Goal: Task Accomplishment & Management: Manage account settings

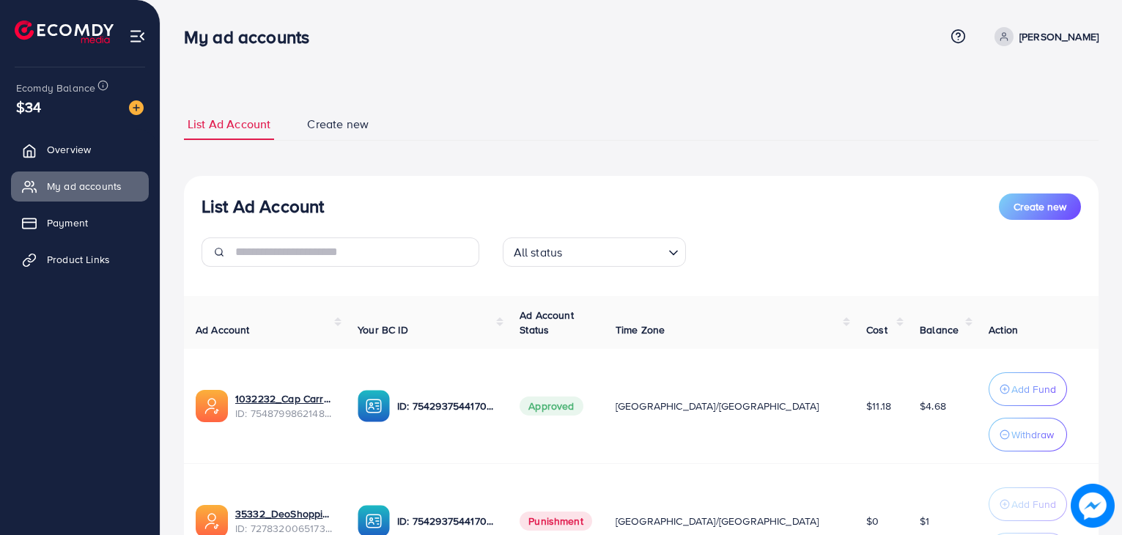
scroll to position [106, 0]
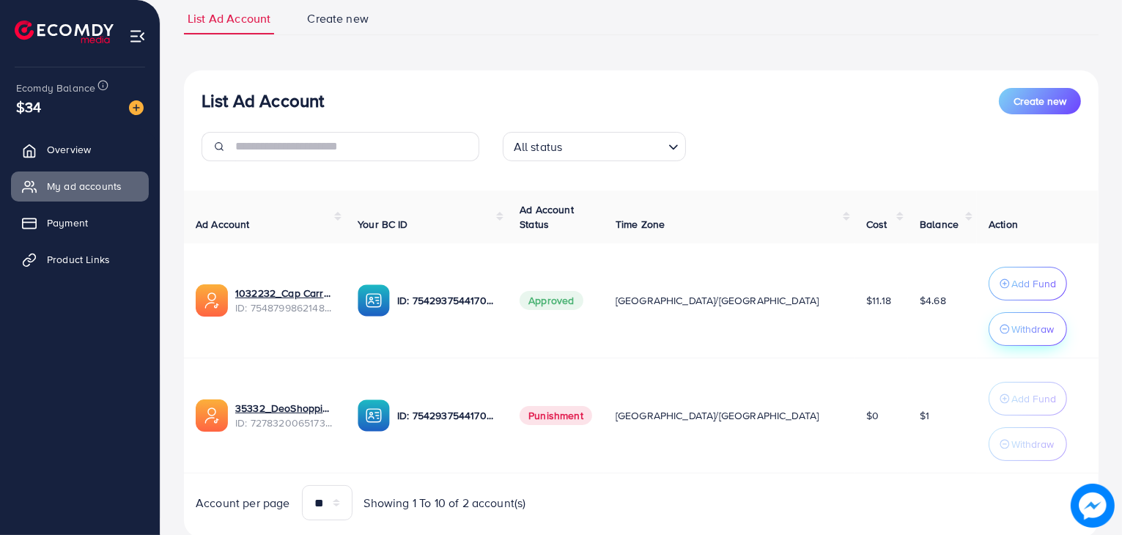
click at [1011, 332] on p "Withdraw" at bounding box center [1032, 329] width 42 height 18
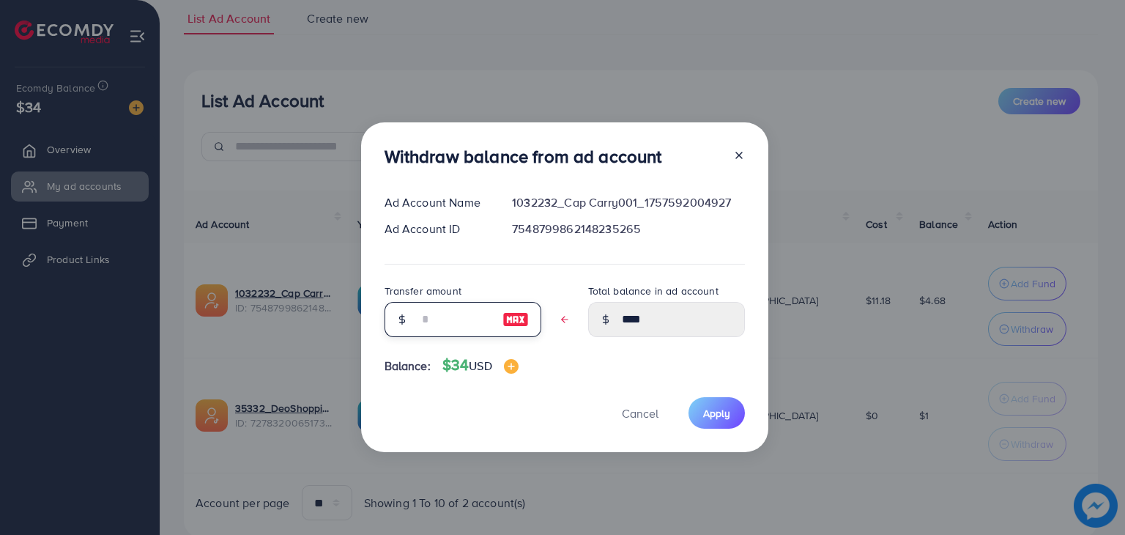
click at [467, 316] on input "text" at bounding box center [454, 319] width 73 height 35
type input "*"
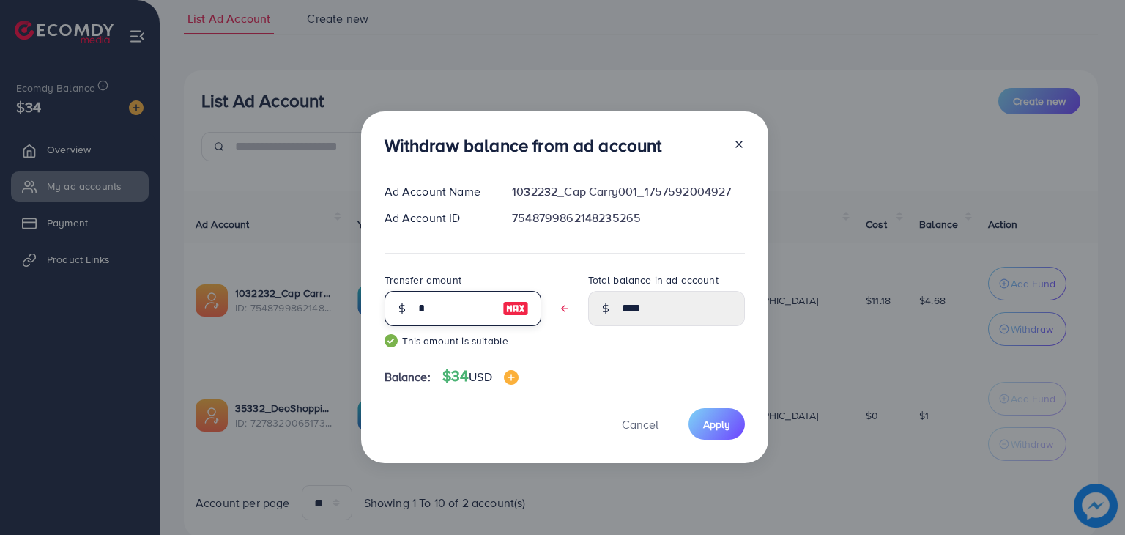
type input "****"
type input "*"
click at [712, 428] on span "Apply" at bounding box center [716, 424] width 27 height 15
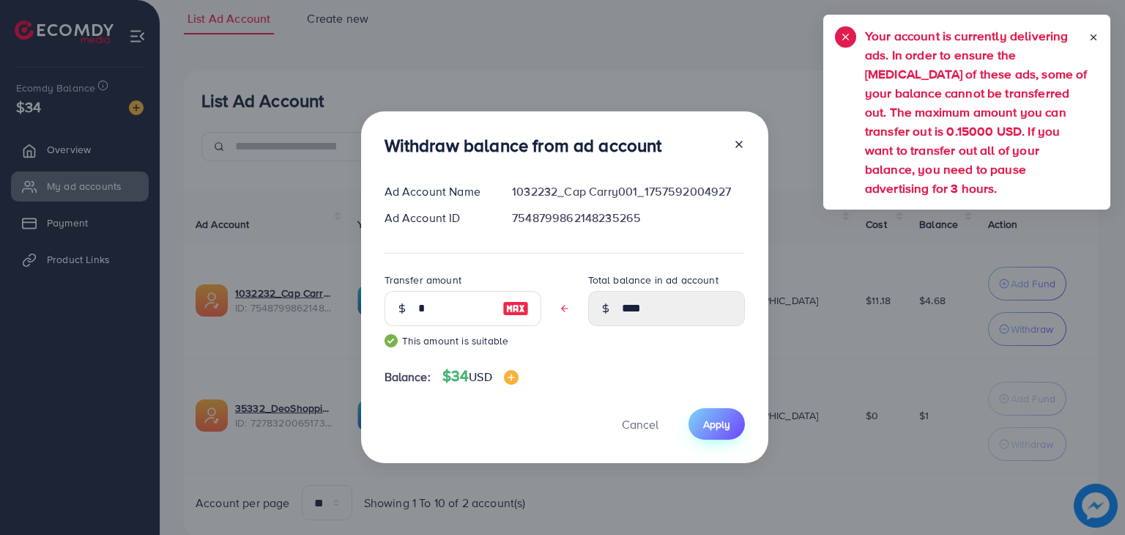
click at [712, 428] on span "Apply" at bounding box center [716, 424] width 27 height 15
click at [739, 143] on line at bounding box center [739, 144] width 6 height 6
type input "****"
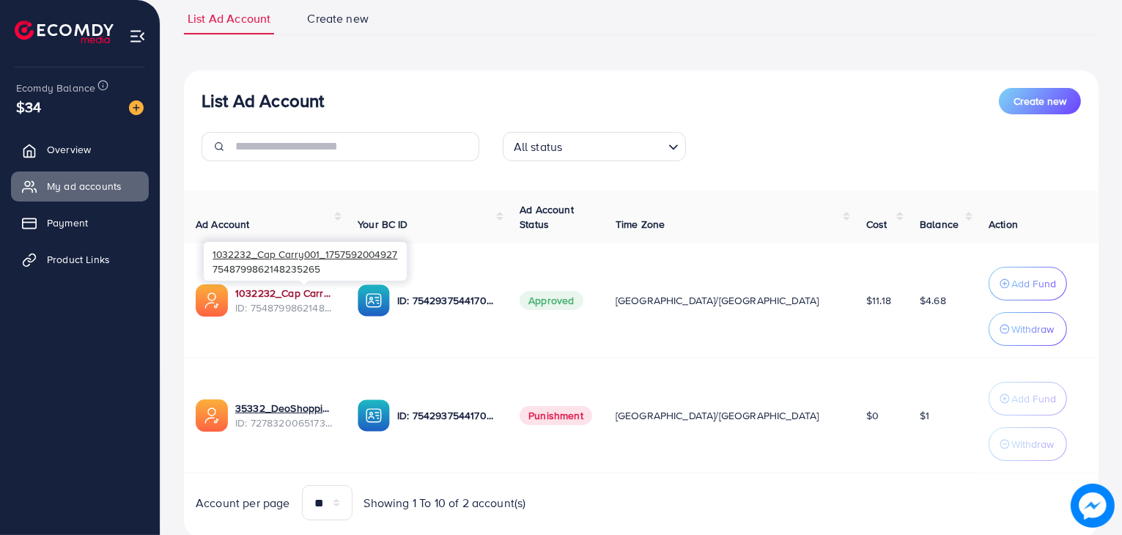
click at [334, 288] on link "1032232_Cap Carry001_1757592004927" at bounding box center [284, 293] width 99 height 15
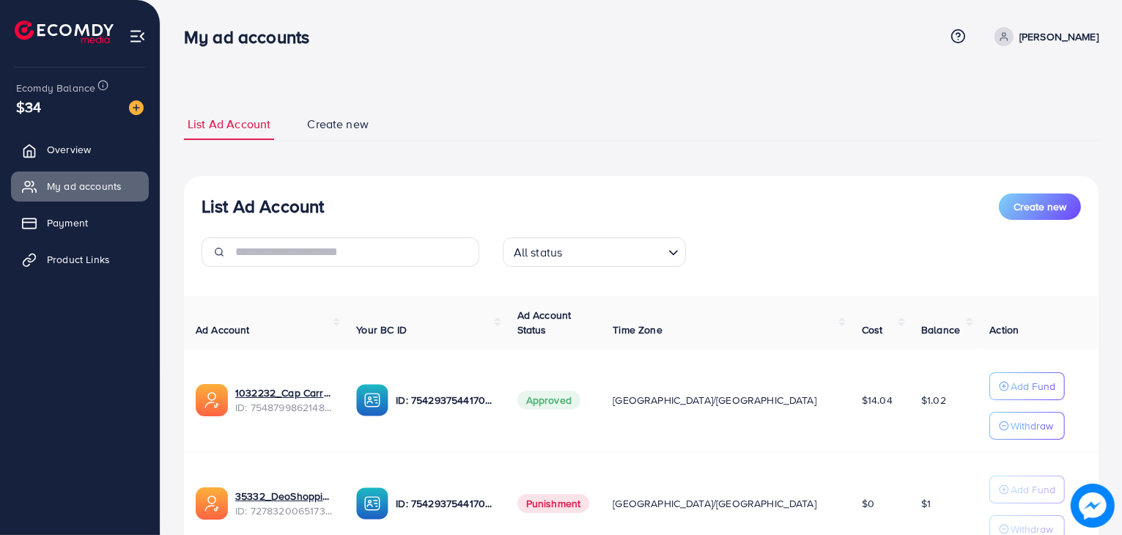
click at [313, 205] on h3 "List Ad Account" at bounding box center [262, 206] width 122 height 21
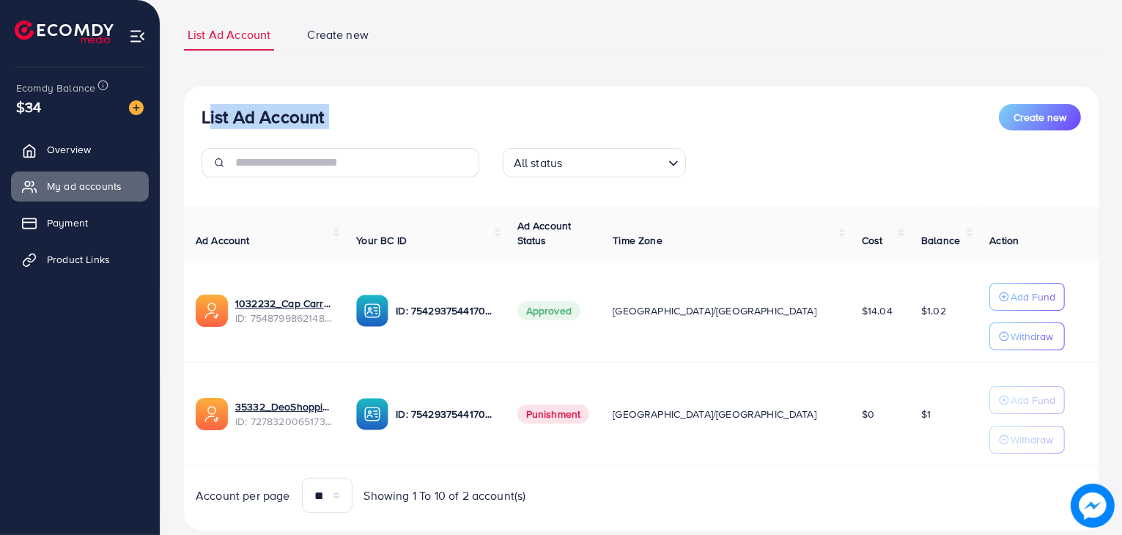
scroll to position [125, 0]
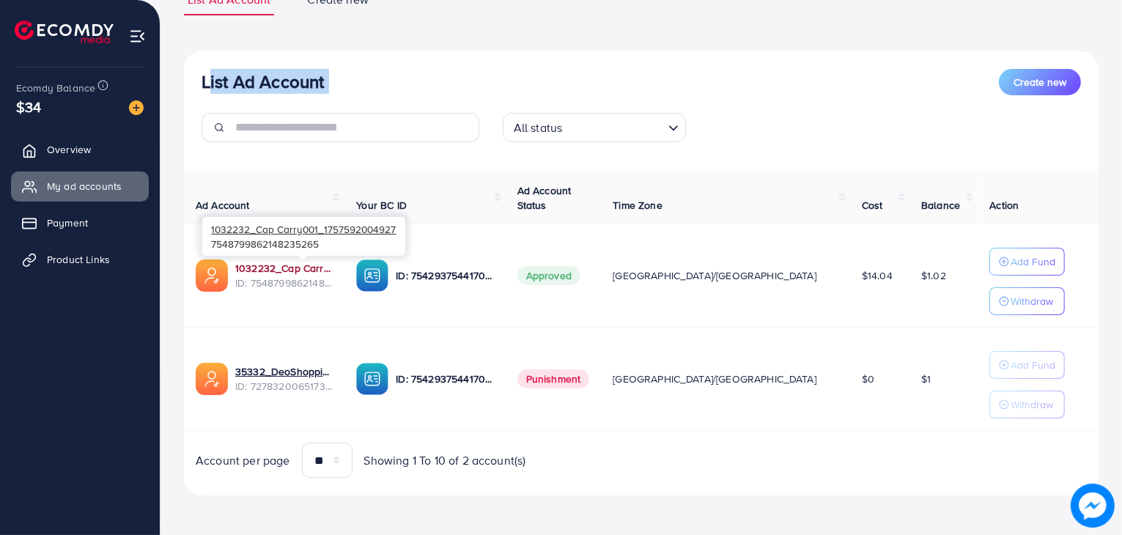
click at [295, 270] on link "1032232_Cap Carry001_1757592004927" at bounding box center [283, 268] width 97 height 15
click at [168, 59] on div "List Ad Account Create new List Ad Account Create new All status Loading... Ad …" at bounding box center [640, 205] width 961 height 661
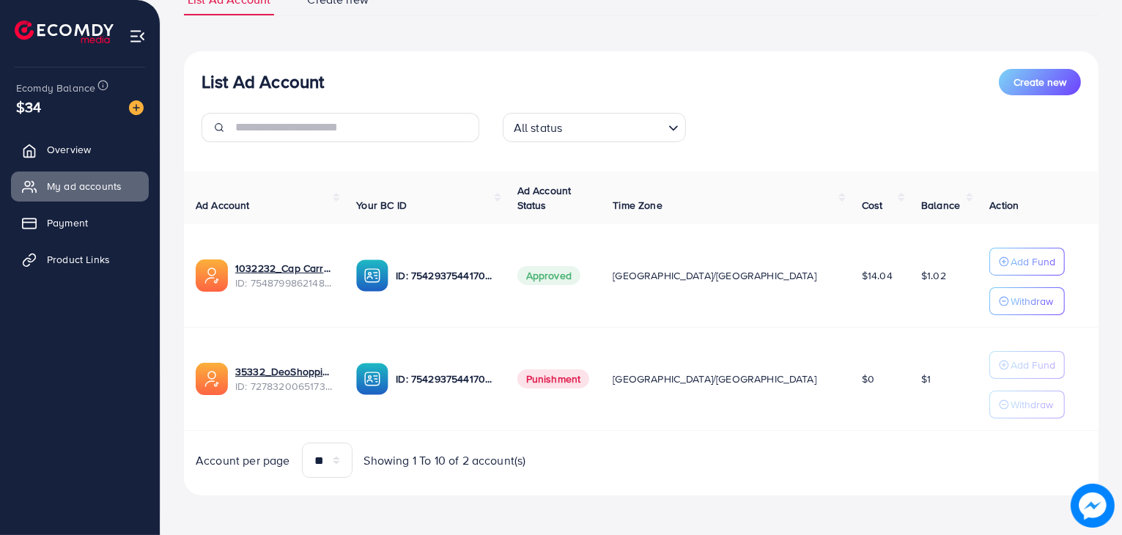
click at [210, 83] on h3 "List Ad Account" at bounding box center [262, 81] width 122 height 21
